Goal: Information Seeking & Learning: Learn about a topic

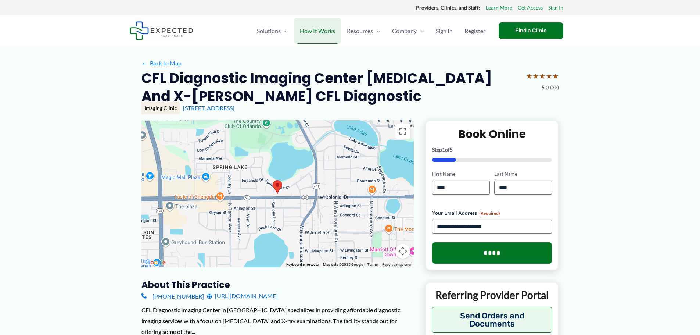
click at [319, 34] on span "How It Works" at bounding box center [317, 31] width 35 height 26
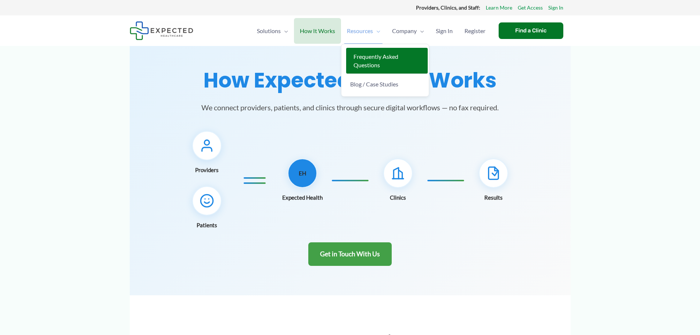
click at [366, 58] on span "Frequently Asked Questions" at bounding box center [375, 60] width 45 height 15
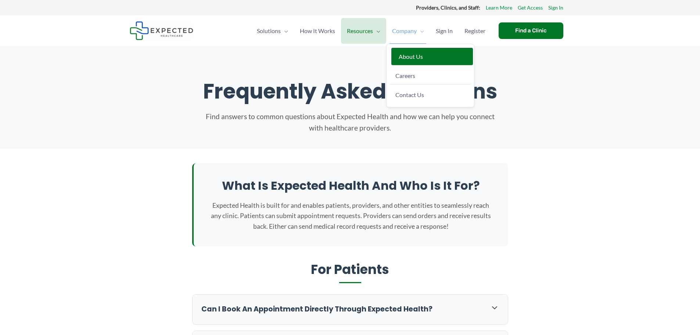
click at [412, 58] on span "About Us" at bounding box center [411, 56] width 24 height 7
